Goal: Information Seeking & Learning: Find specific page/section

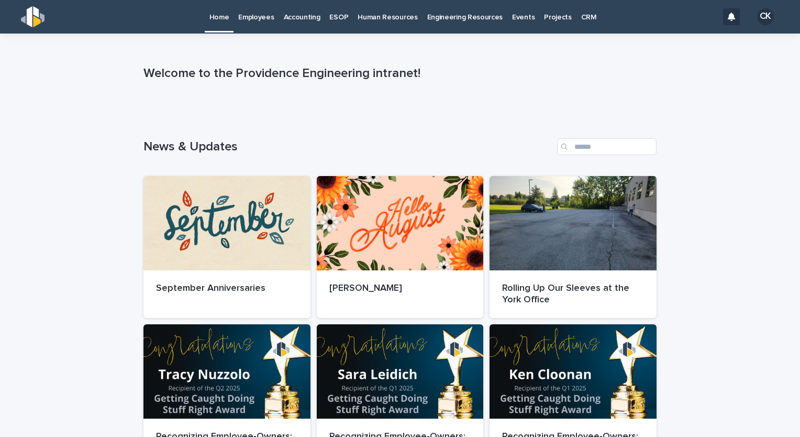
click at [255, 15] on p "Employees" at bounding box center [256, 11] width 36 height 22
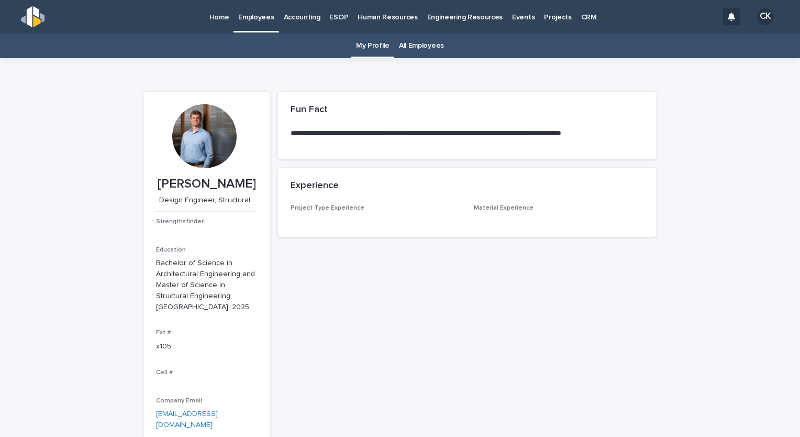
click at [425, 50] on link "All Employees" at bounding box center [421, 46] width 45 height 25
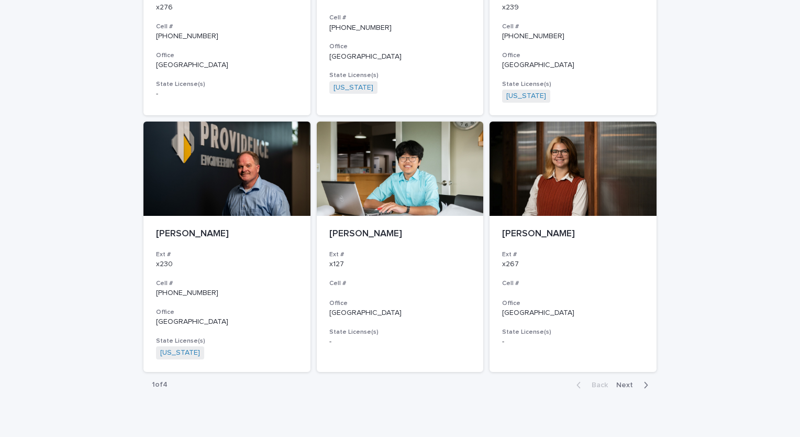
scroll to position [1845, 0]
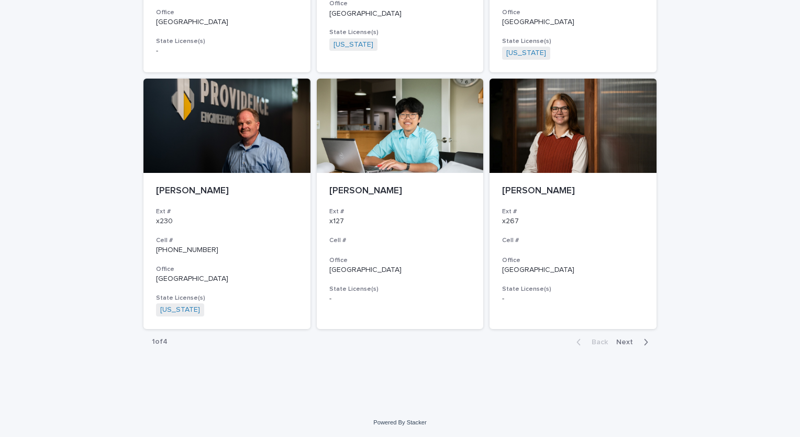
click at [616, 343] on span "Next" at bounding box center [627, 341] width 23 height 7
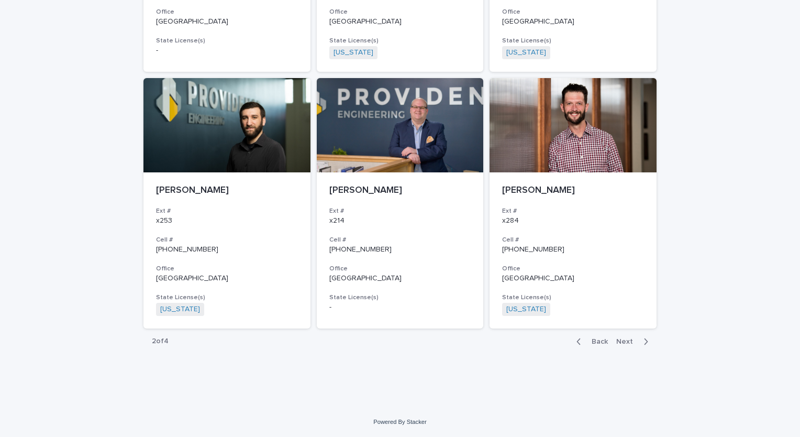
scroll to position [1832, 0]
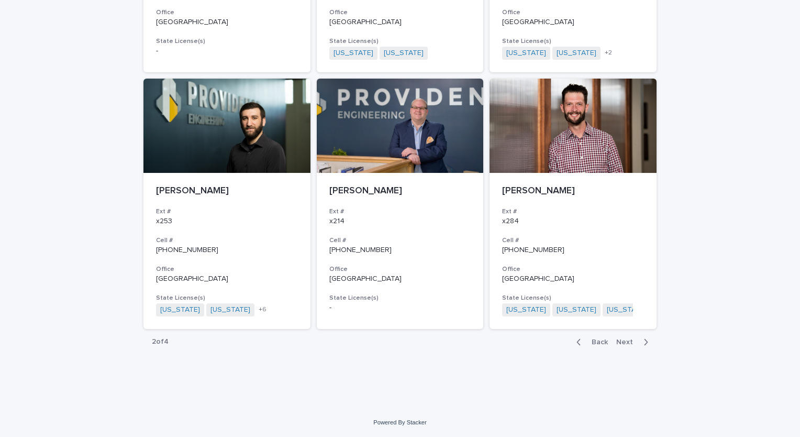
click at [618, 342] on span "Next" at bounding box center [627, 341] width 23 height 7
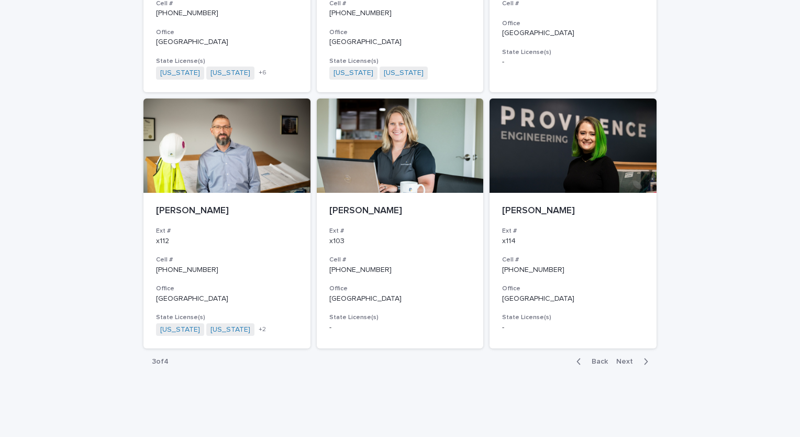
click at [620, 358] on span "Next" at bounding box center [627, 361] width 23 height 7
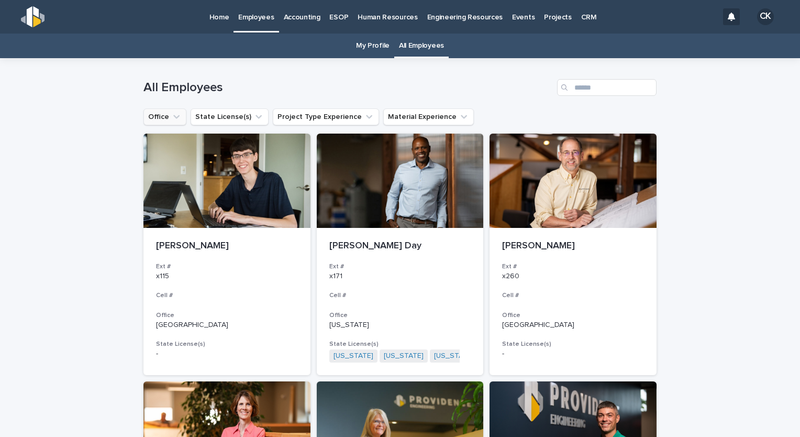
click at [171, 119] on icon "Office" at bounding box center [176, 116] width 10 height 10
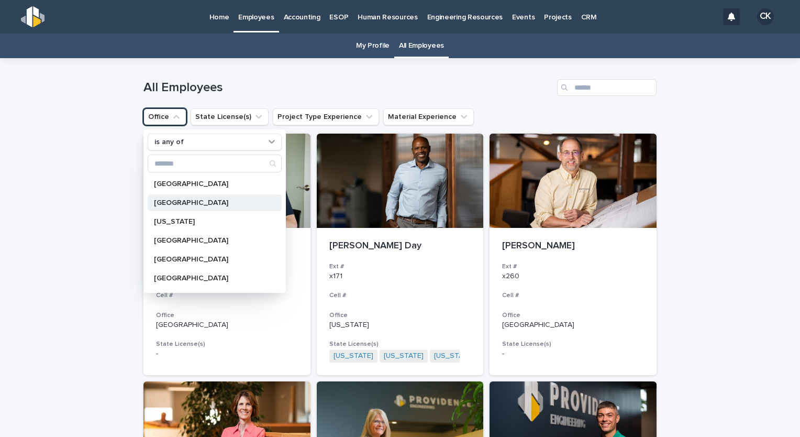
click at [186, 208] on div "[GEOGRAPHIC_DATA]" at bounding box center [215, 202] width 134 height 17
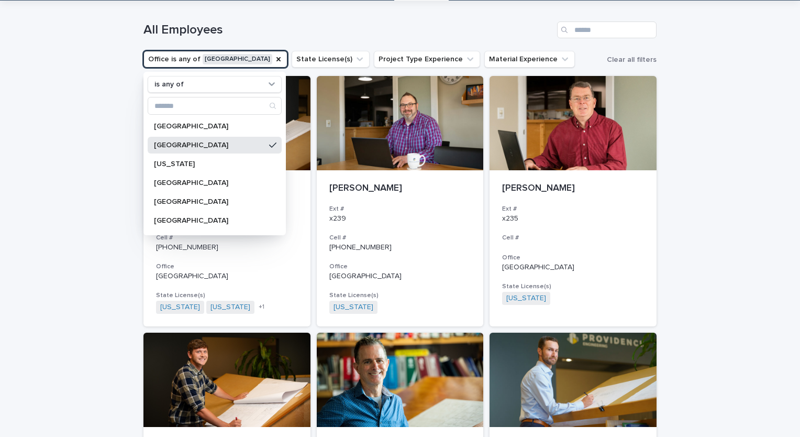
scroll to position [157, 0]
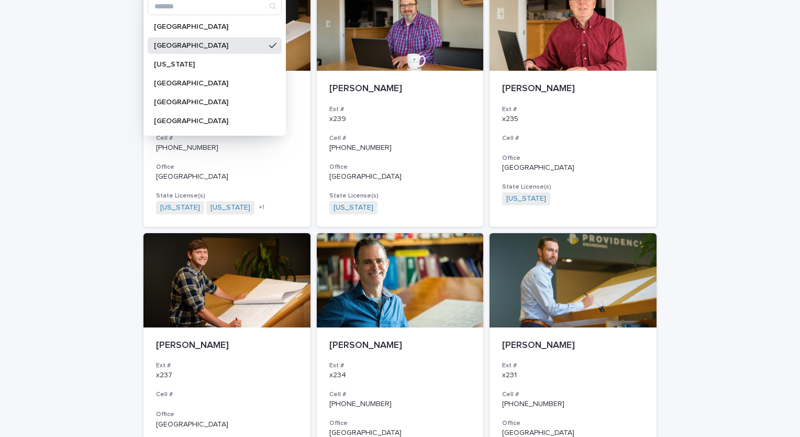
click at [97, 242] on div "Loading... Saving… Loading... Saving… All Employees Office is any of [GEOGRAPHI…" at bounding box center [400, 357] width 800 height 912
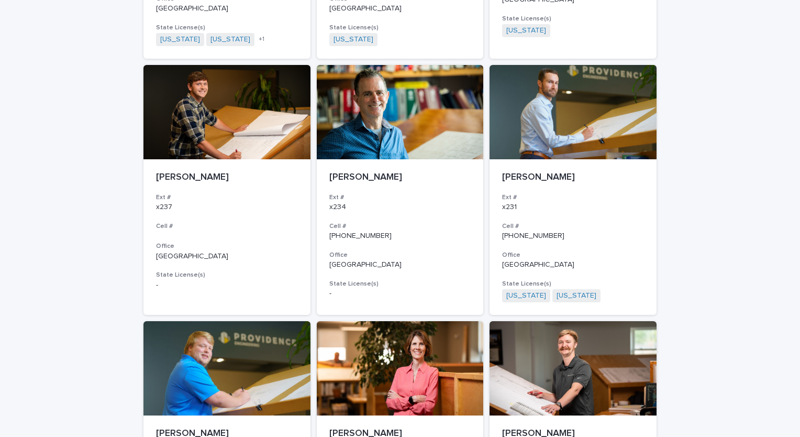
scroll to position [302, 0]
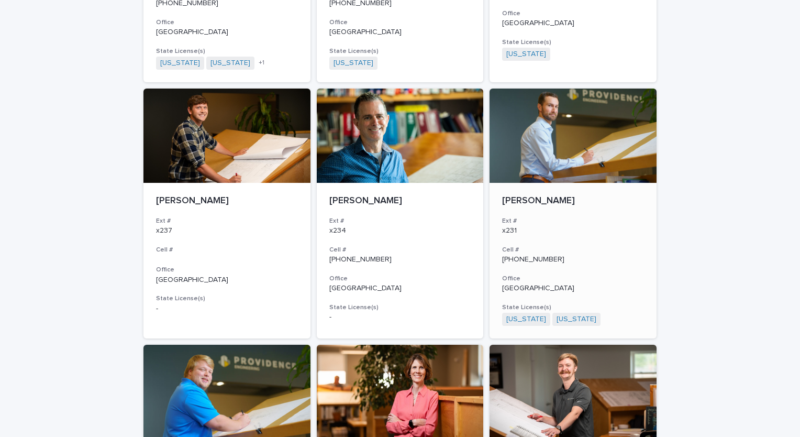
click at [565, 233] on p "x231" at bounding box center [573, 230] width 142 height 9
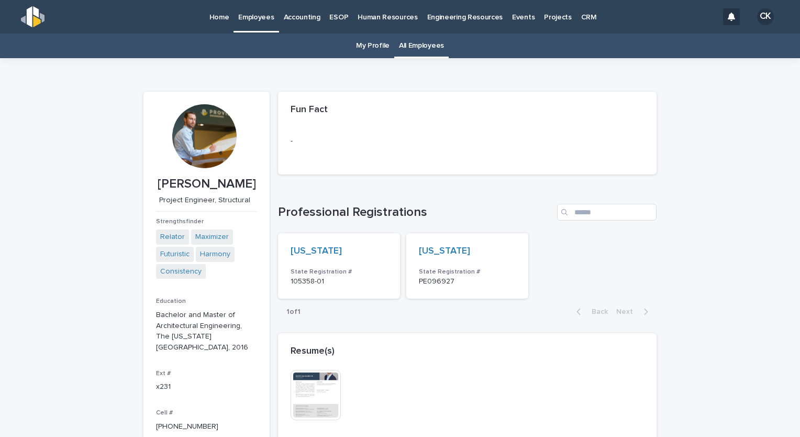
click at [211, 20] on p "Home" at bounding box center [219, 11] width 20 height 22
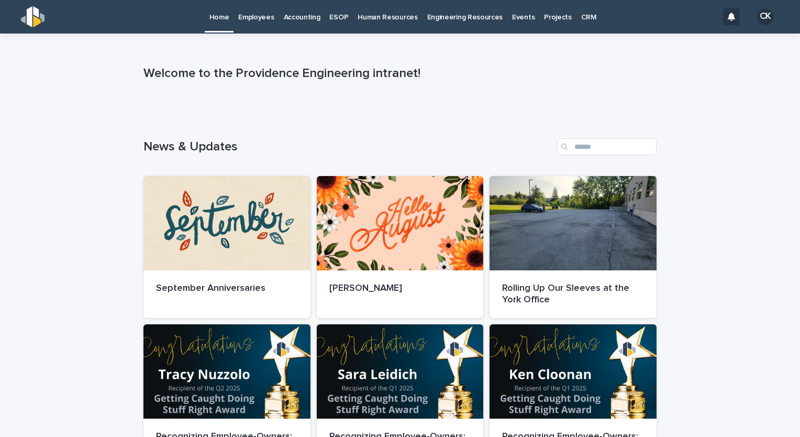
click at [255, 19] on p "Employees" at bounding box center [256, 11] width 36 height 22
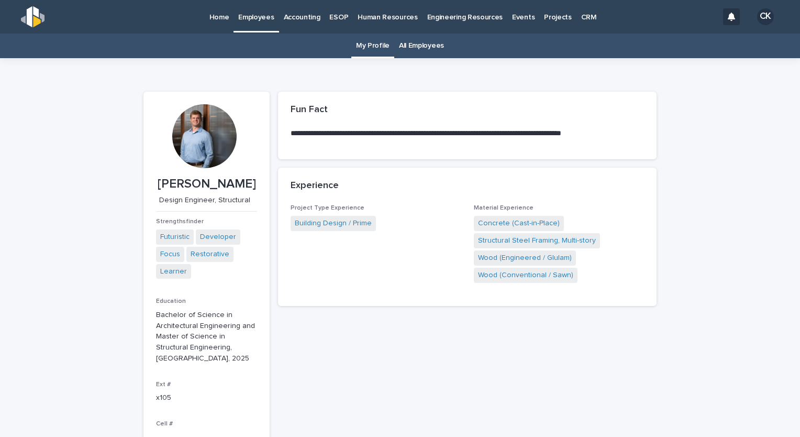
click at [420, 44] on link "All Employees" at bounding box center [421, 46] width 45 height 25
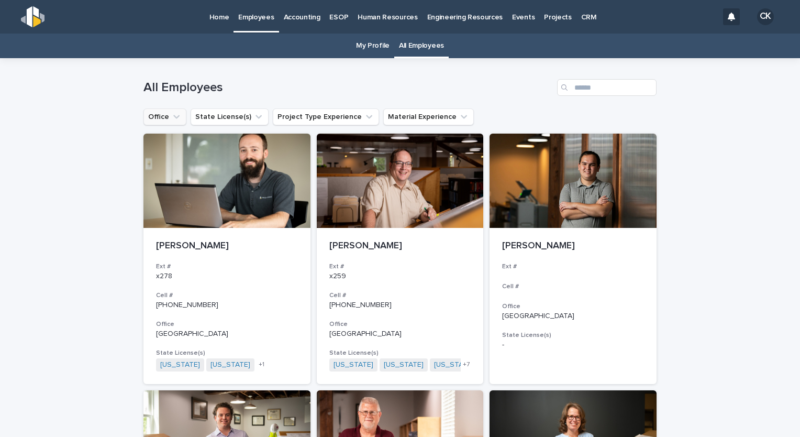
click at [153, 119] on button "Office" at bounding box center [164, 116] width 43 height 17
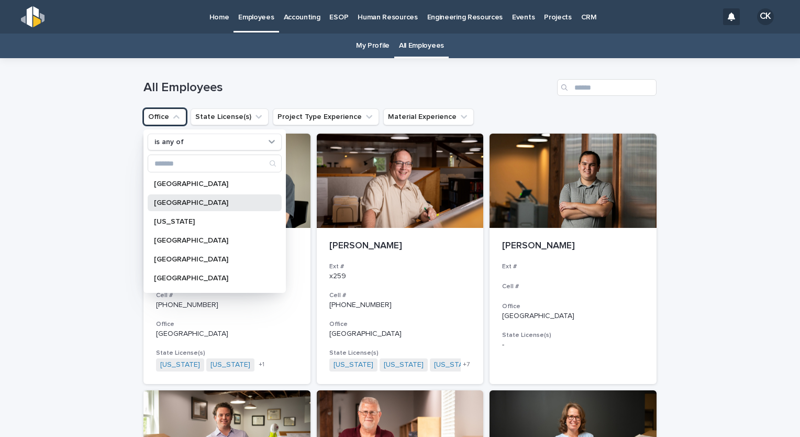
click at [187, 197] on div "[GEOGRAPHIC_DATA]" at bounding box center [215, 202] width 134 height 17
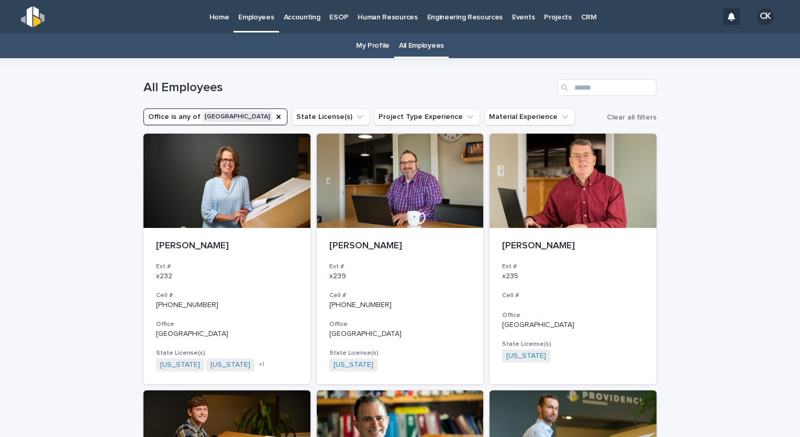
click at [190, 117] on button "Office is any of [GEOGRAPHIC_DATA]" at bounding box center [215, 116] width 144 height 17
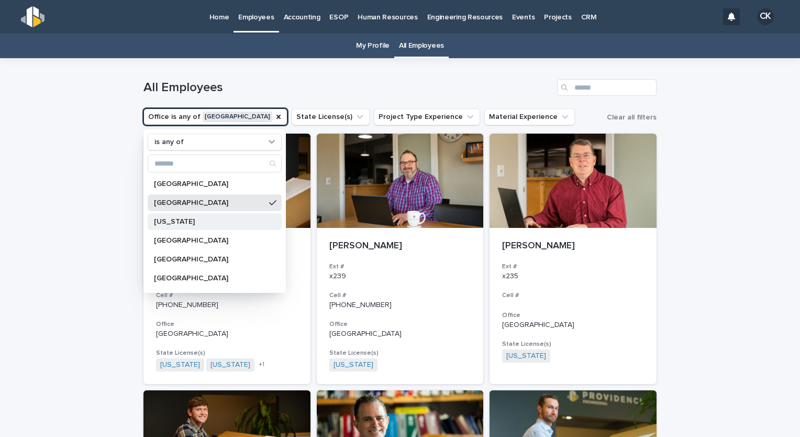
click at [176, 213] on div "[US_STATE]" at bounding box center [215, 221] width 134 height 17
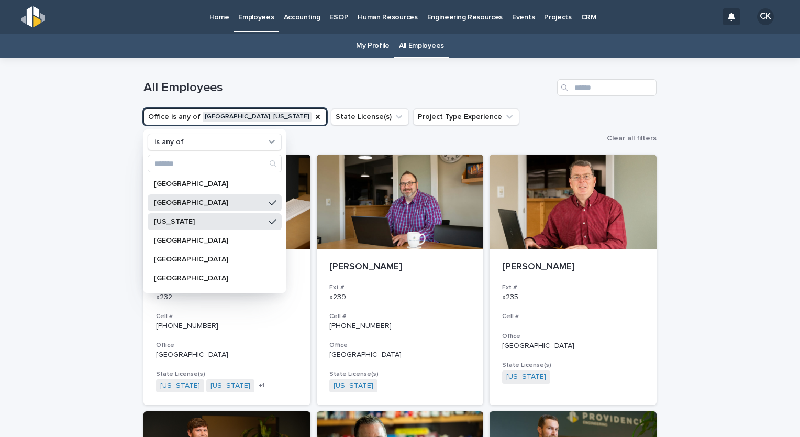
click at [170, 200] on p "[GEOGRAPHIC_DATA]" at bounding box center [209, 202] width 111 height 7
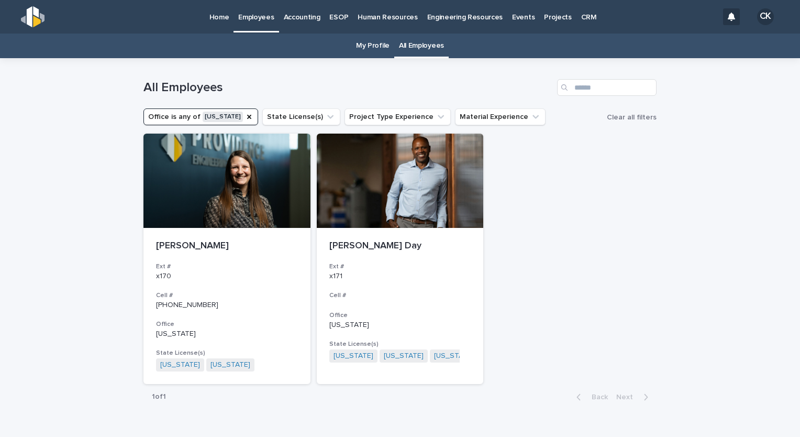
click at [179, 119] on button "Office is any of [US_STATE]" at bounding box center [200, 116] width 115 height 17
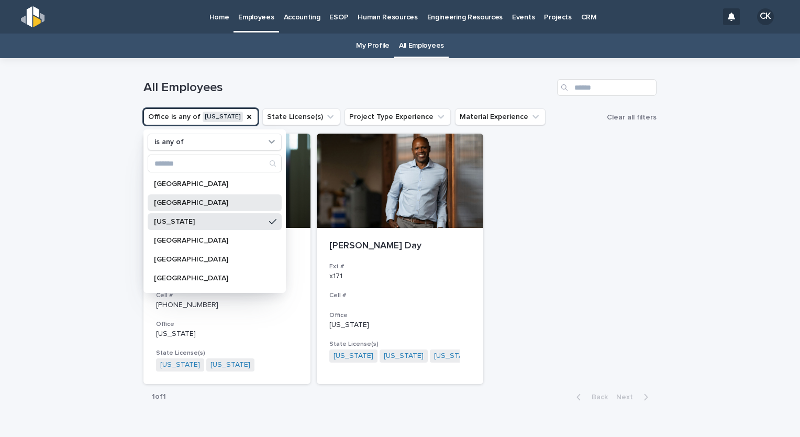
click at [182, 199] on p "[GEOGRAPHIC_DATA]" at bounding box center [209, 202] width 111 height 7
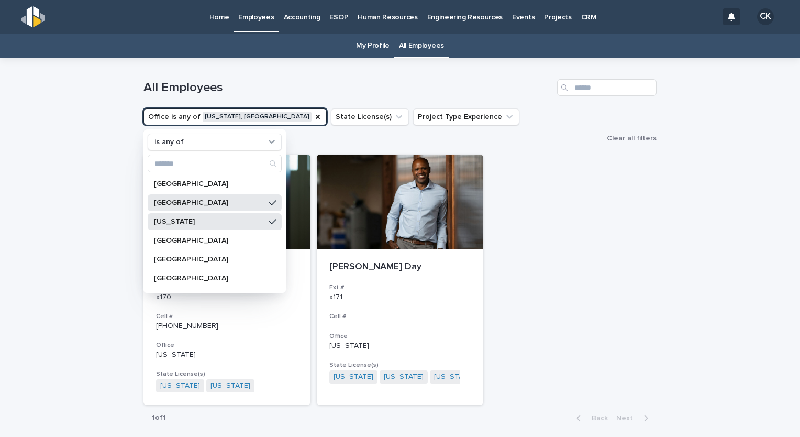
click at [186, 219] on p "[US_STATE]" at bounding box center [209, 221] width 111 height 7
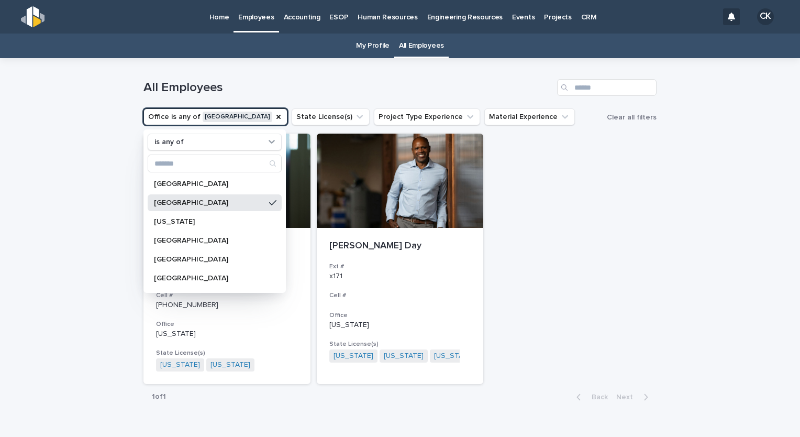
click at [108, 213] on div "Loading... Saving… Loading... Saving… All Employees Office is any of [GEOGRAPHI…" at bounding box center [400, 260] width 800 height 404
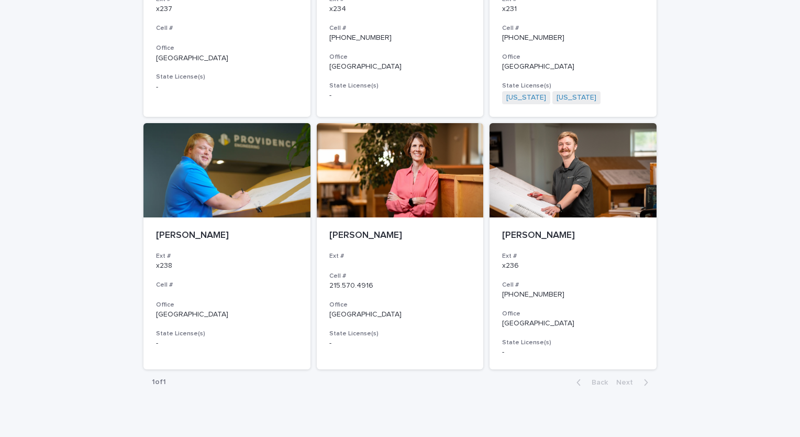
scroll to position [523, 0]
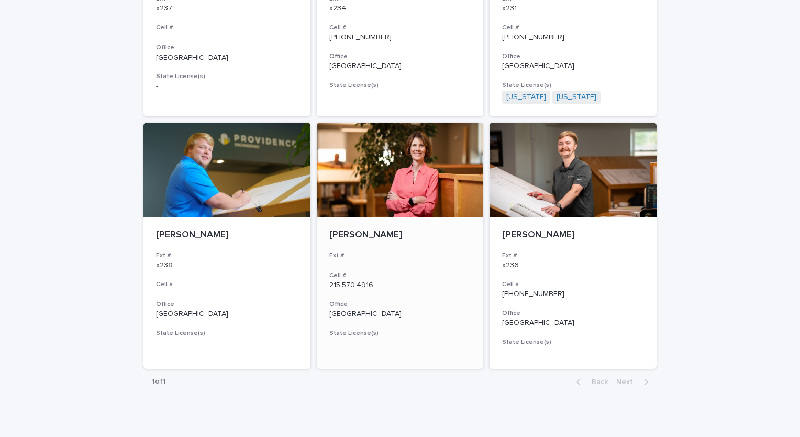
click at [393, 192] on div at bounding box center [400, 169] width 167 height 94
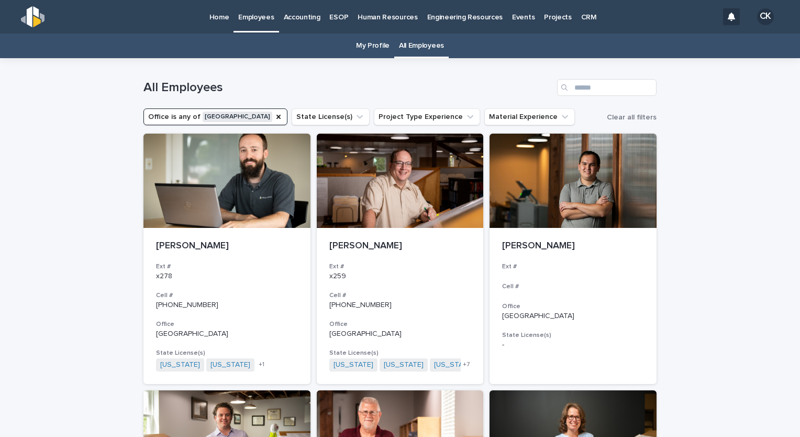
scroll to position [34, 0]
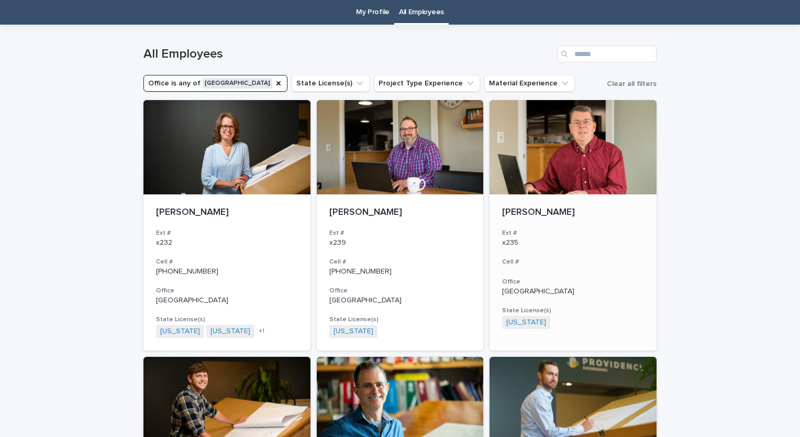
click at [580, 155] on div at bounding box center [572, 147] width 167 height 94
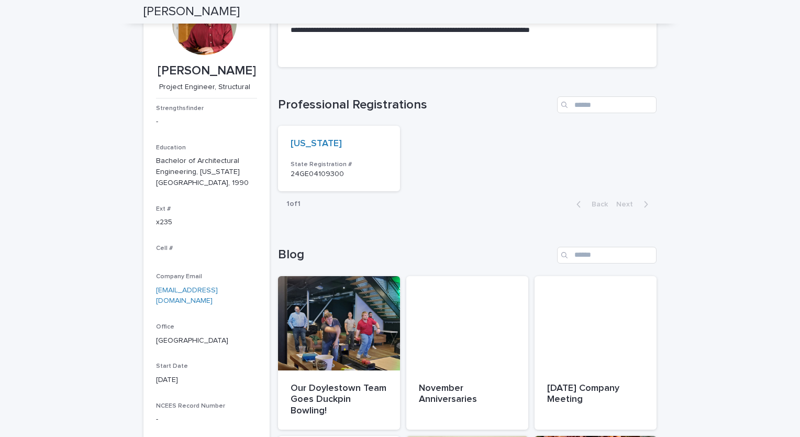
scroll to position [61, 0]
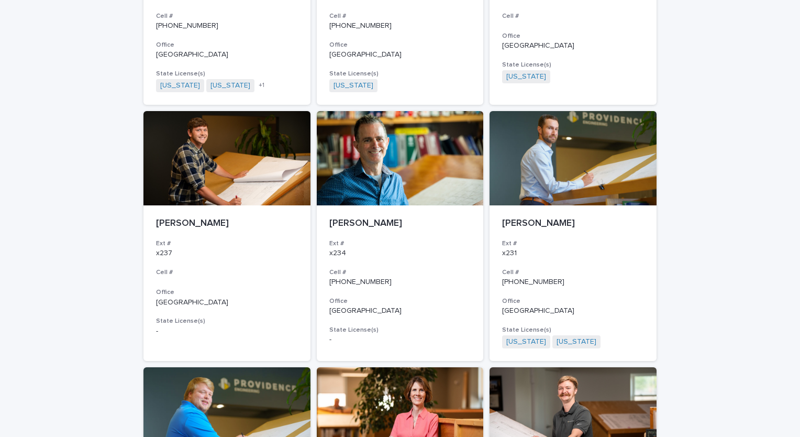
scroll to position [302, 0]
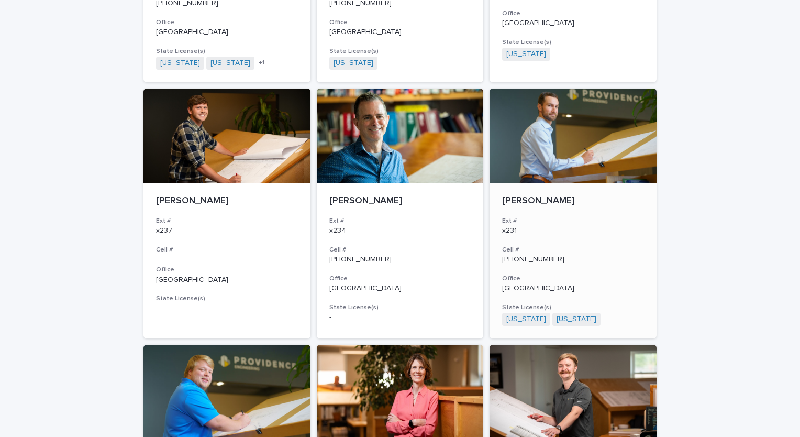
click at [518, 135] on div at bounding box center [572, 135] width 167 height 94
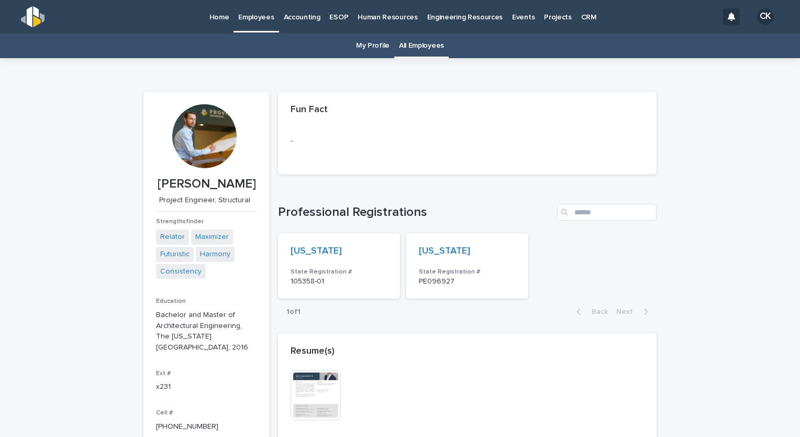
click at [366, 39] on link "My Profile" at bounding box center [373, 46] width 34 height 25
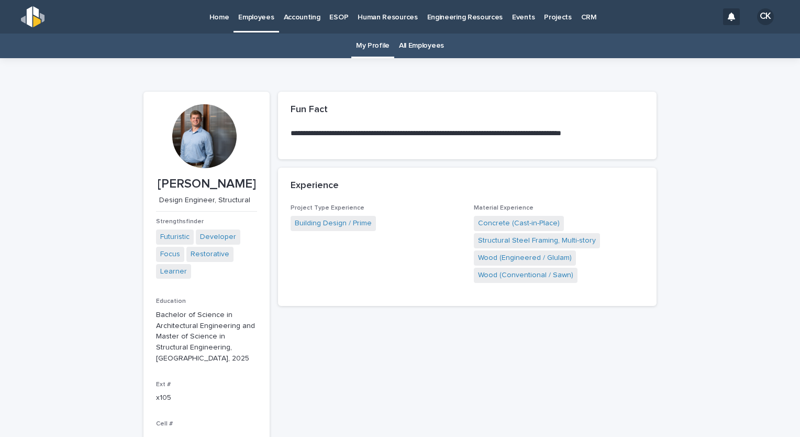
click at [425, 55] on link "All Employees" at bounding box center [421, 46] width 45 height 25
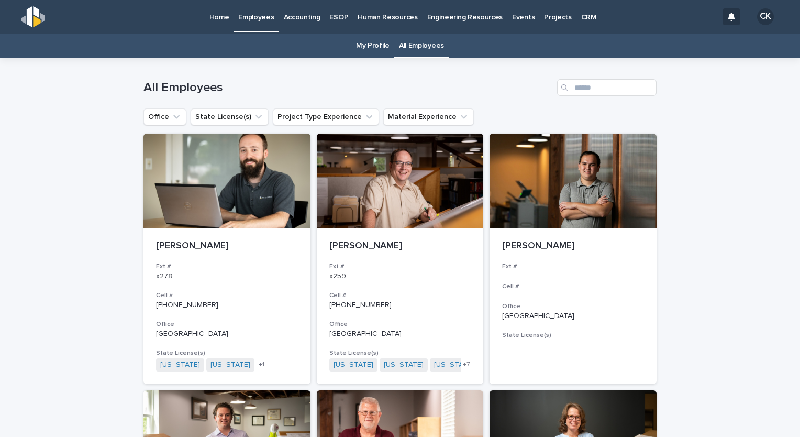
click at [362, 47] on link "My Profile" at bounding box center [373, 46] width 34 height 25
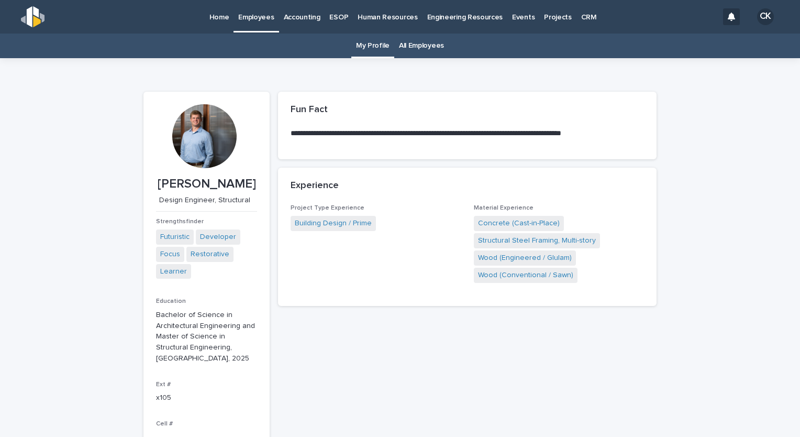
click at [209, 12] on p "Home" at bounding box center [219, 11] width 20 height 22
